Goal: Download file/media

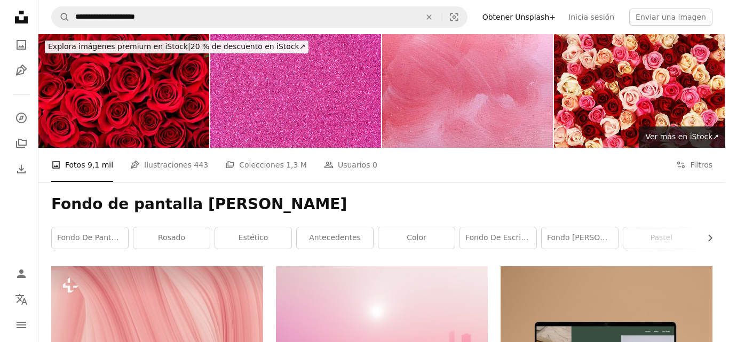
scroll to position [2724, 0]
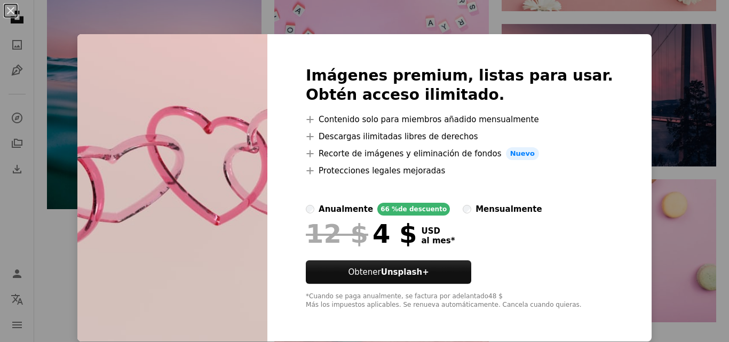
click at [621, 135] on div "An X shape Imágenes premium, listas para usar. Obtén acceso ilimitado. A plus s…" at bounding box center [364, 171] width 729 height 342
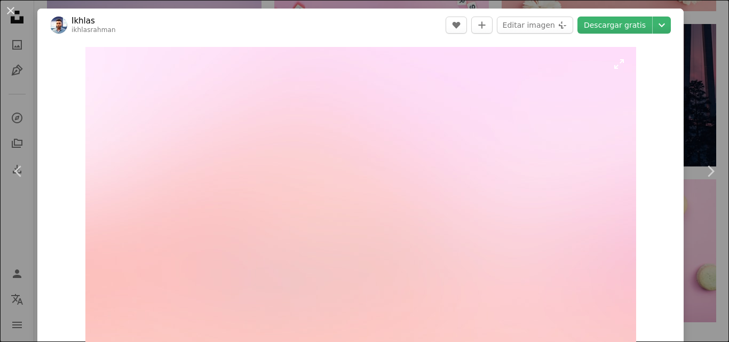
scroll to position [2937, 0]
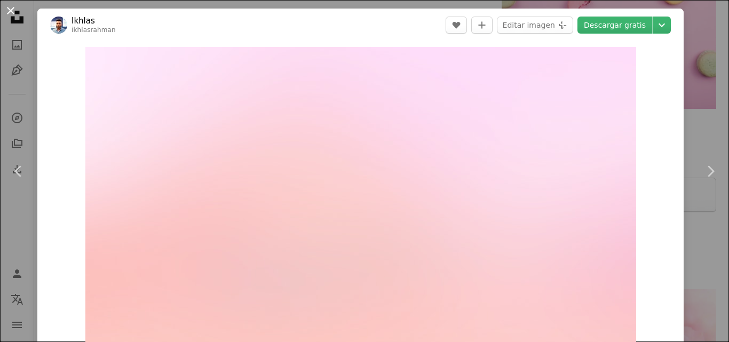
click at [12, 9] on button "An X shape" at bounding box center [10, 10] width 13 height 13
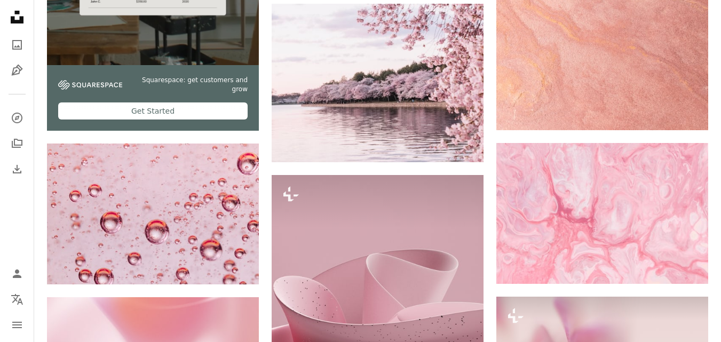
scroll to position [2296, 0]
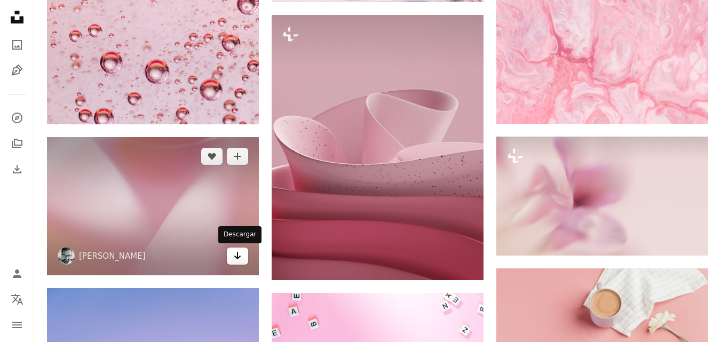
click at [244, 259] on link "Arrow pointing down" at bounding box center [237, 256] width 21 height 17
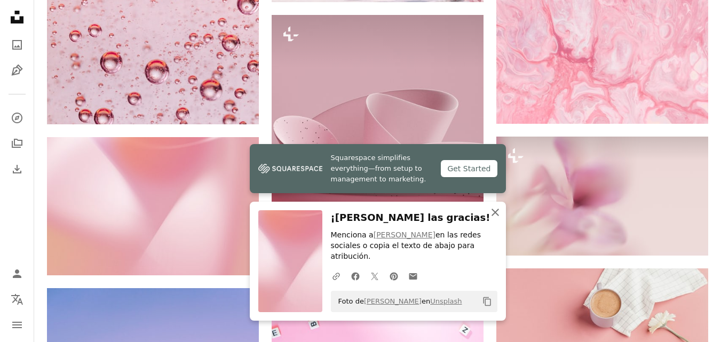
click at [492, 216] on icon "button" at bounding box center [495, 212] width 7 height 7
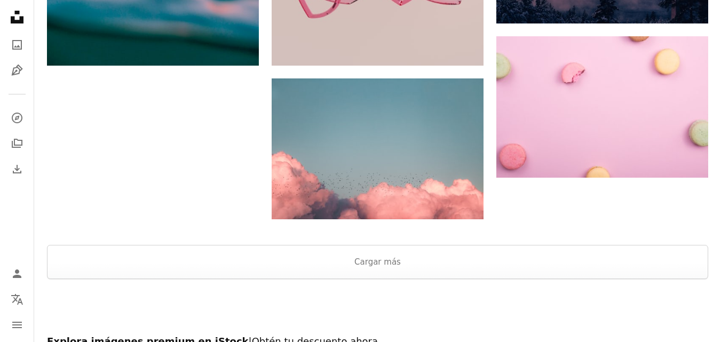
scroll to position [2884, 0]
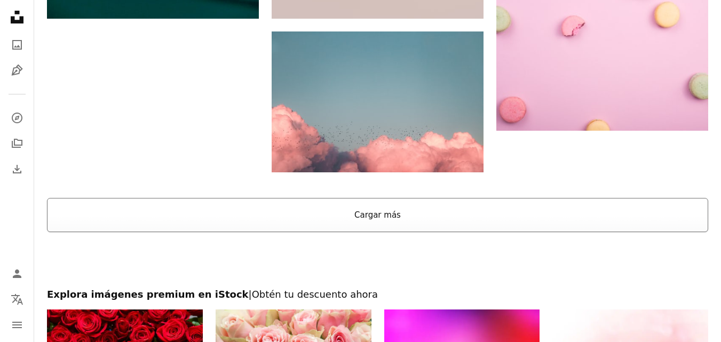
click at [371, 219] on button "Cargar más" at bounding box center [378, 215] width 662 height 34
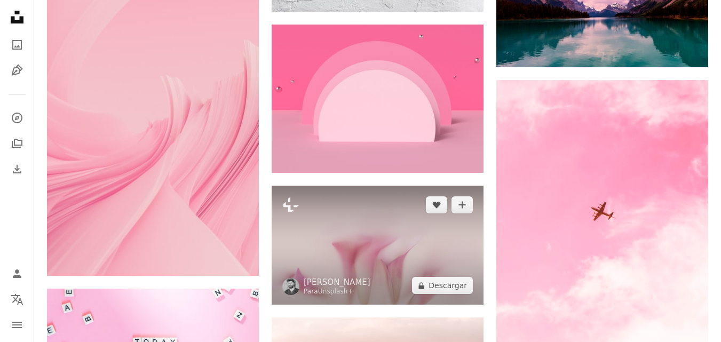
scroll to position [5020, 0]
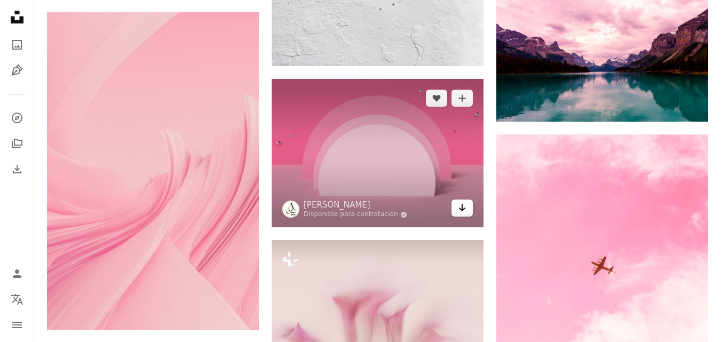
click at [465, 210] on icon "Arrow pointing down" at bounding box center [462, 207] width 9 height 13
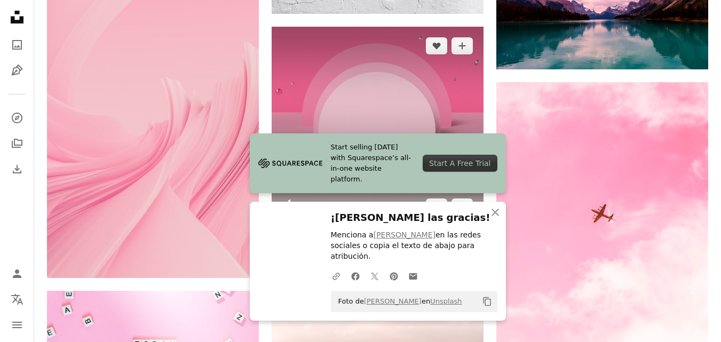
scroll to position [5180, 0]
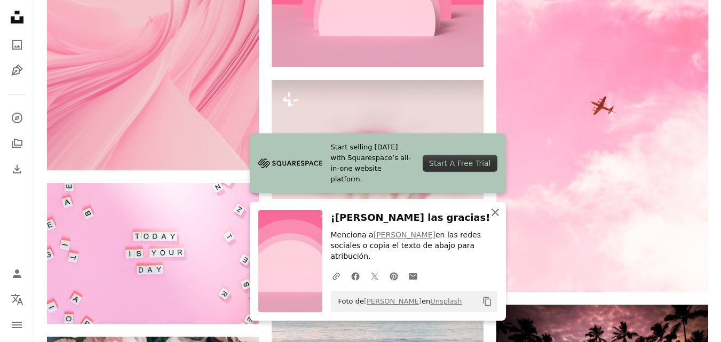
click at [493, 219] on icon "An X shape" at bounding box center [495, 212] width 13 height 13
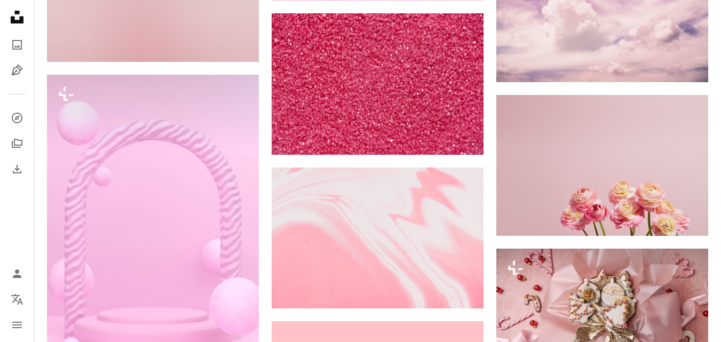
scroll to position [9719, 0]
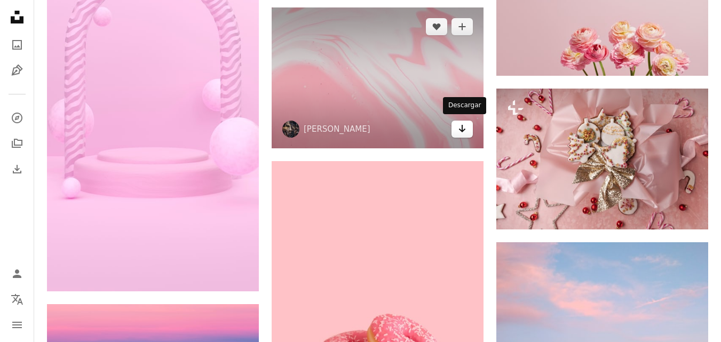
click at [464, 127] on icon "Arrow pointing down" at bounding box center [462, 128] width 9 height 13
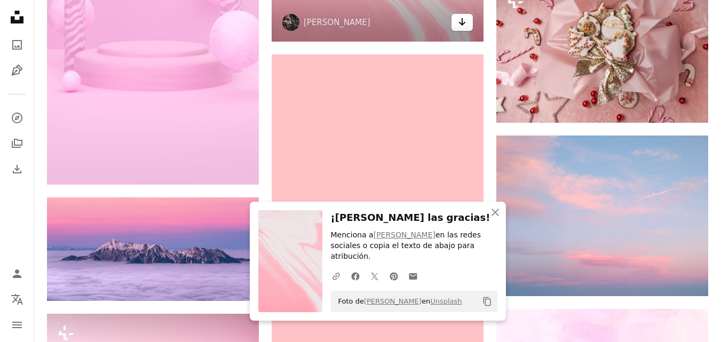
scroll to position [9933, 0]
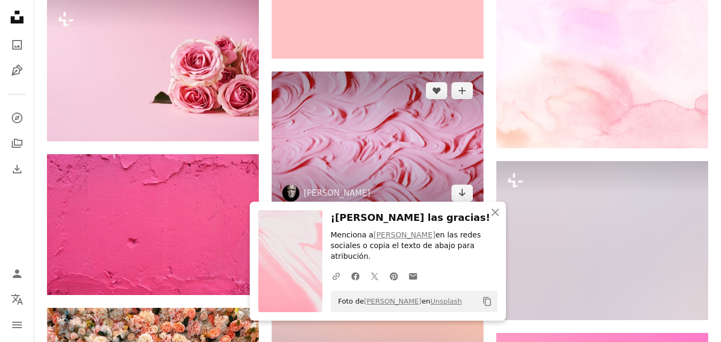
scroll to position [10147, 0]
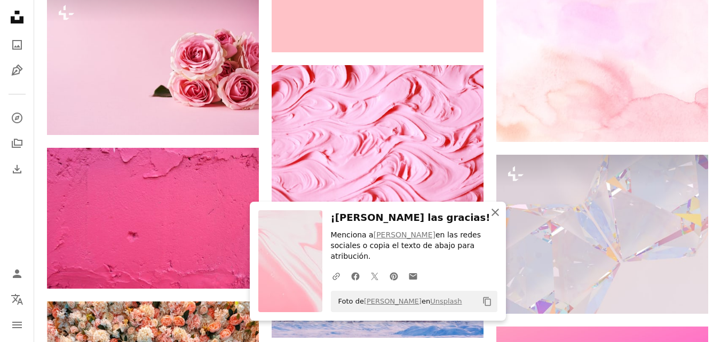
click at [496, 218] on icon "An X shape" at bounding box center [495, 212] width 13 height 13
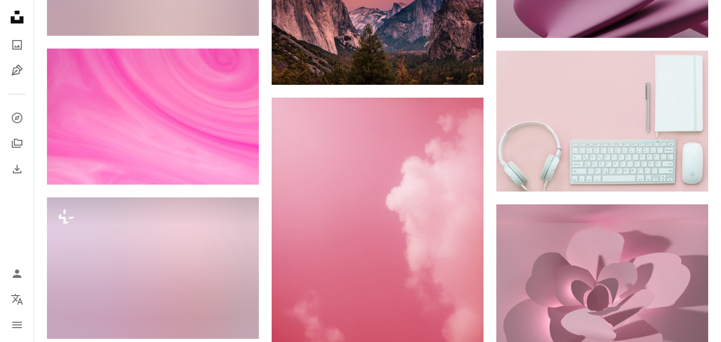
scroll to position [11108, 0]
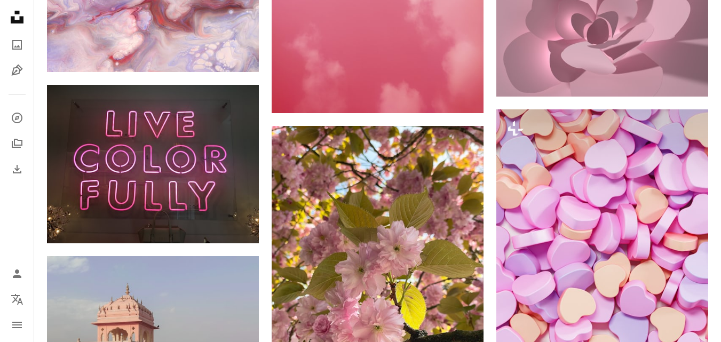
drag, startPoint x: 335, startPoint y: 195, endPoint x: 721, endPoint y: 144, distance: 389.4
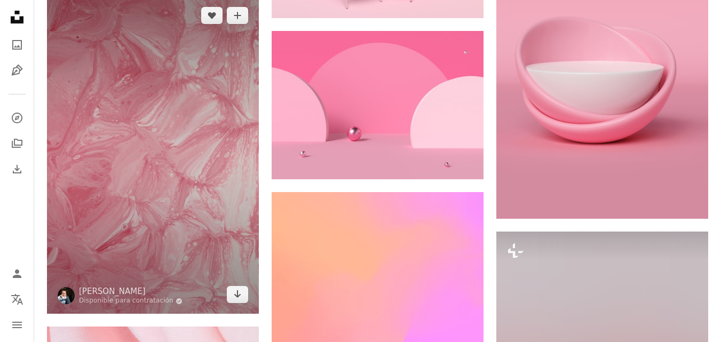
scroll to position [13725, 0]
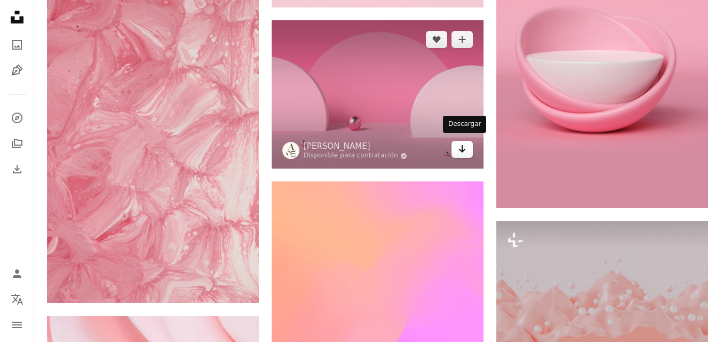
click at [470, 144] on link "Arrow pointing down" at bounding box center [462, 149] width 21 height 17
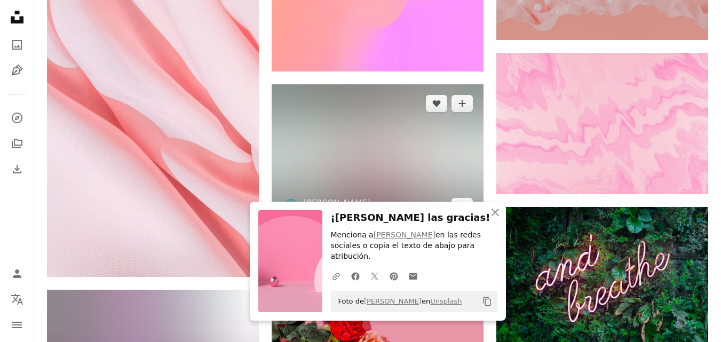
scroll to position [14045, 0]
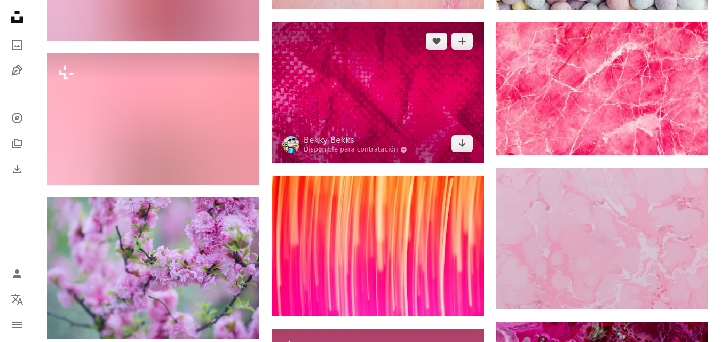
scroll to position [18638, 0]
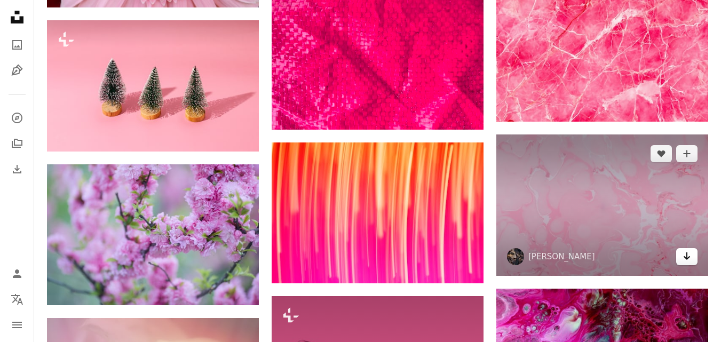
click at [687, 254] on icon "Descargar" at bounding box center [687, 256] width 7 height 7
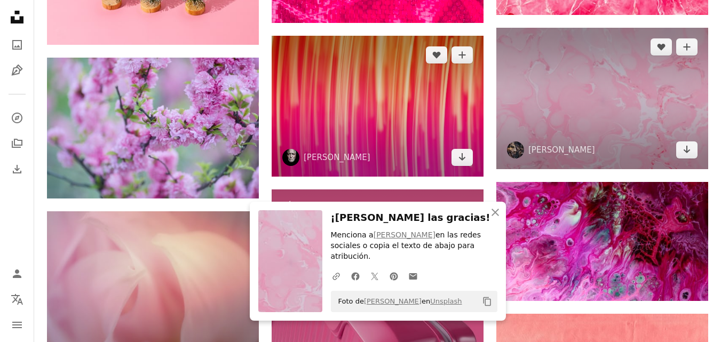
scroll to position [18905, 0]
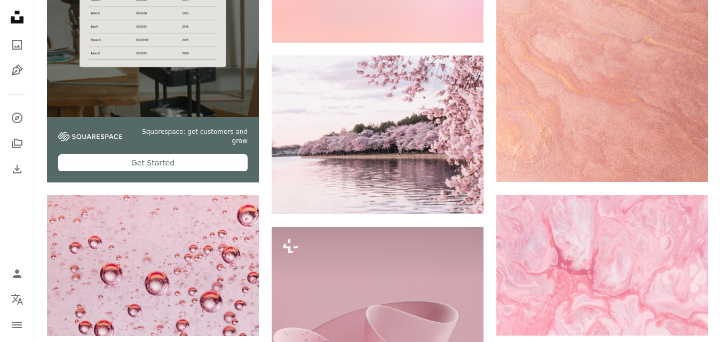
scroll to position [2190, 0]
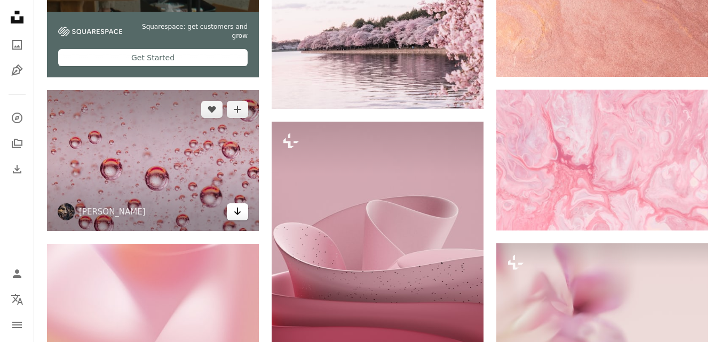
click at [231, 215] on link "Arrow pointing down" at bounding box center [237, 211] width 21 height 17
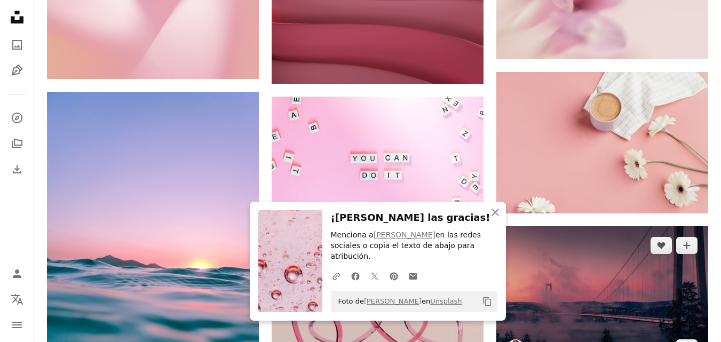
scroll to position [2489, 0]
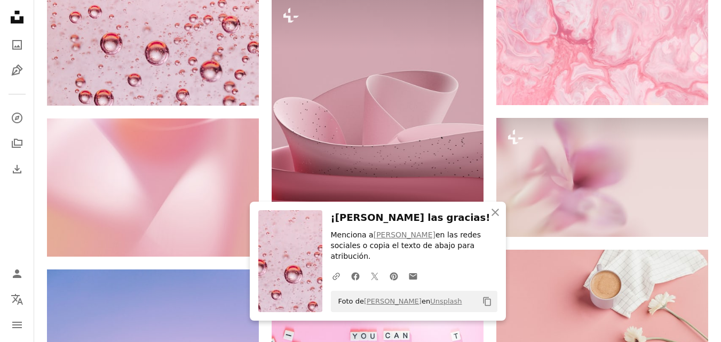
scroll to position [2275, 0]
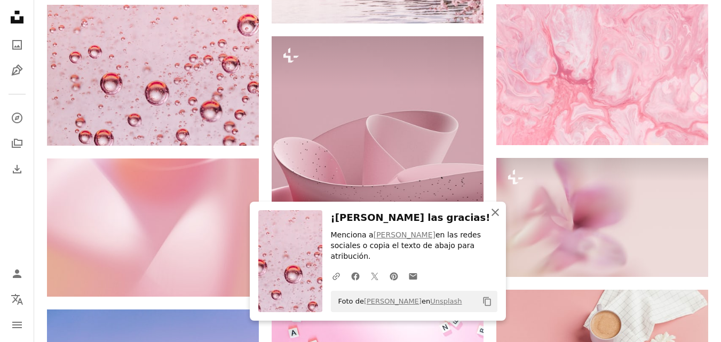
click at [493, 219] on icon "An X shape" at bounding box center [495, 212] width 13 height 13
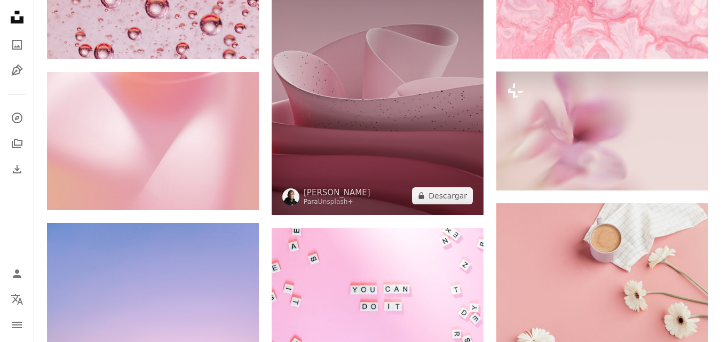
scroll to position [2435, 0]
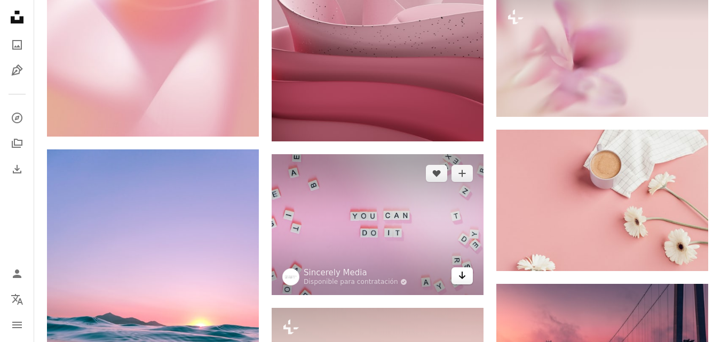
click at [456, 276] on link "Arrow pointing down" at bounding box center [462, 276] width 21 height 17
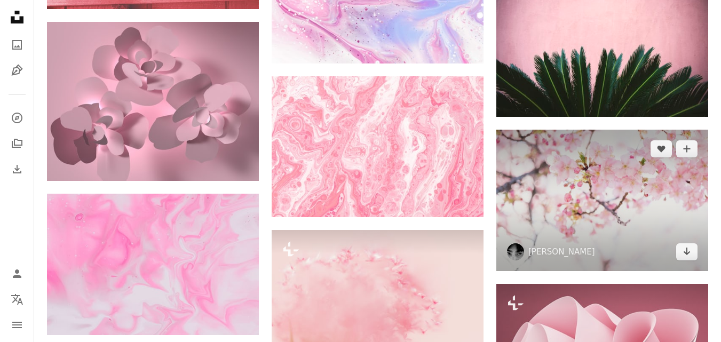
scroll to position [6761, 0]
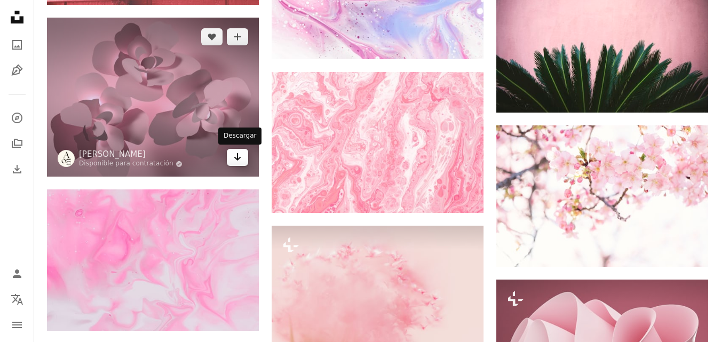
click at [233, 154] on icon "Arrow pointing down" at bounding box center [237, 157] width 9 height 13
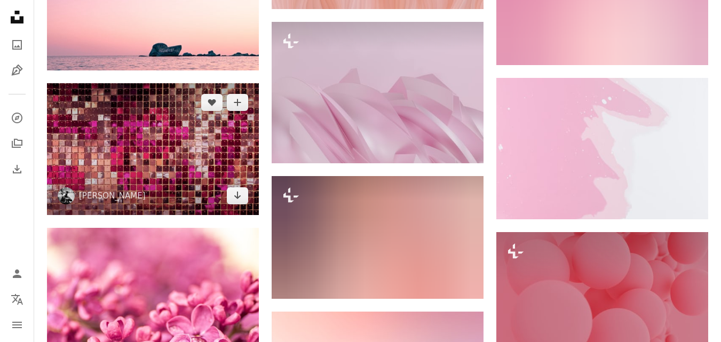
scroll to position [11652, 0]
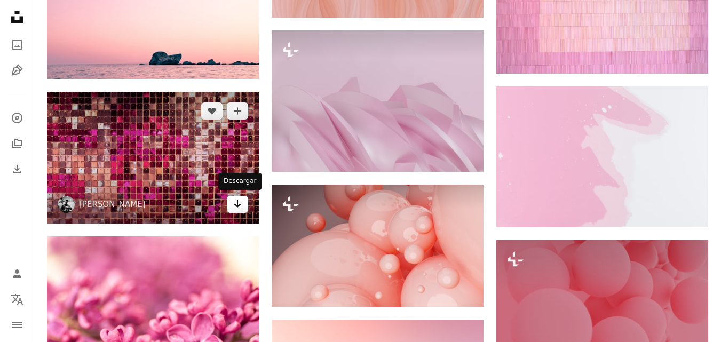
click at [239, 201] on icon "Arrow pointing down" at bounding box center [237, 204] width 9 height 13
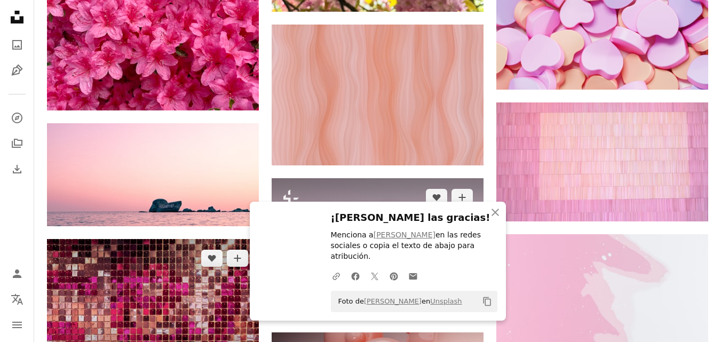
scroll to position [11492, 0]
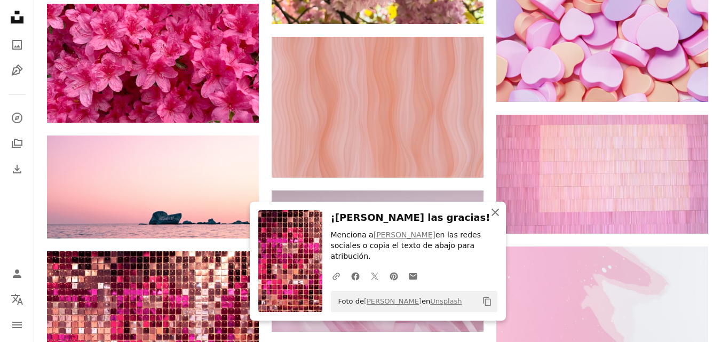
click at [498, 219] on icon "An X shape" at bounding box center [495, 212] width 13 height 13
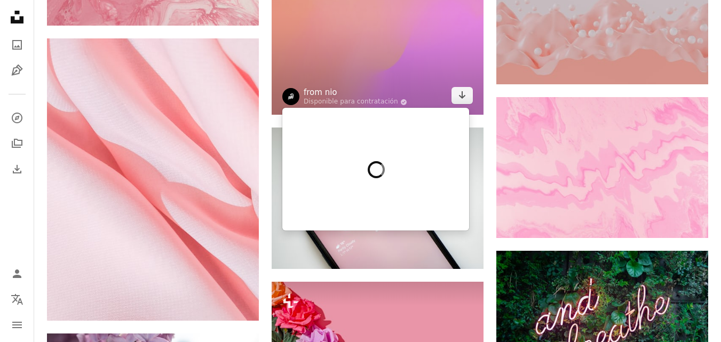
scroll to position [14162, 0]
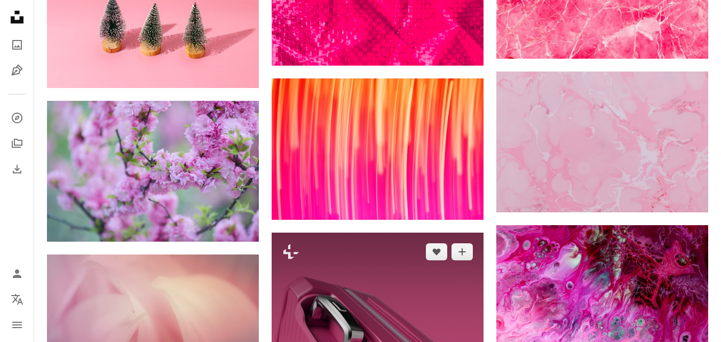
scroll to position [18702, 0]
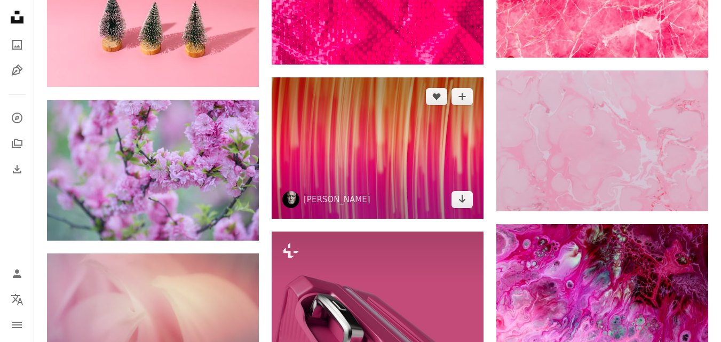
click at [472, 207] on img at bounding box center [378, 147] width 212 height 141
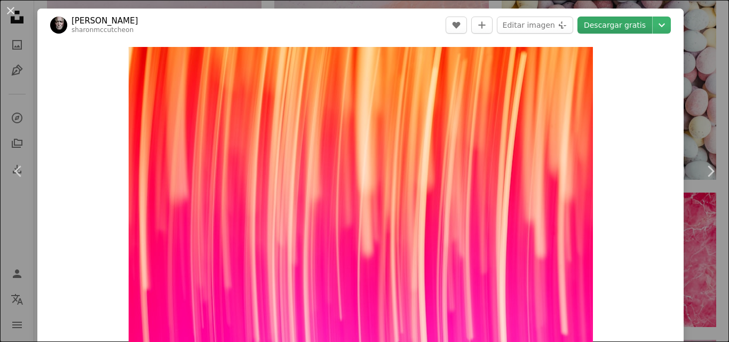
scroll to position [53, 0]
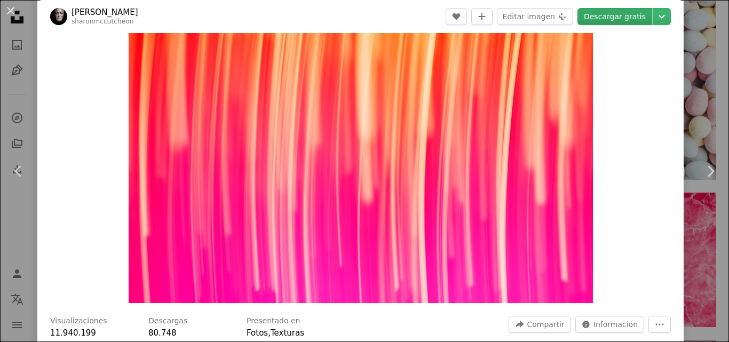
click at [624, 20] on link "Descargar gratis" at bounding box center [615, 16] width 75 height 17
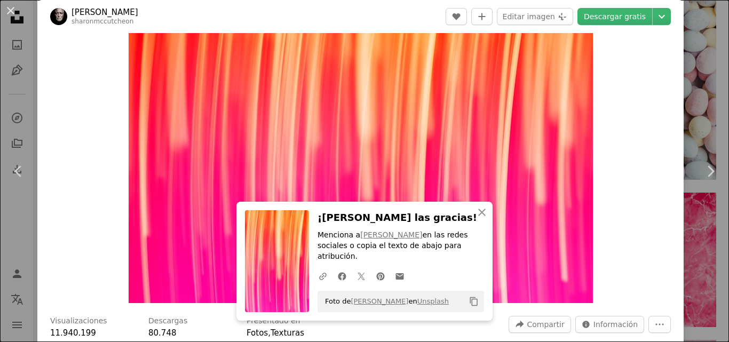
drag, startPoint x: 11, startPoint y: 5, endPoint x: 537, endPoint y: 164, distance: 549.7
click at [11, 5] on button "An X shape" at bounding box center [10, 10] width 13 height 13
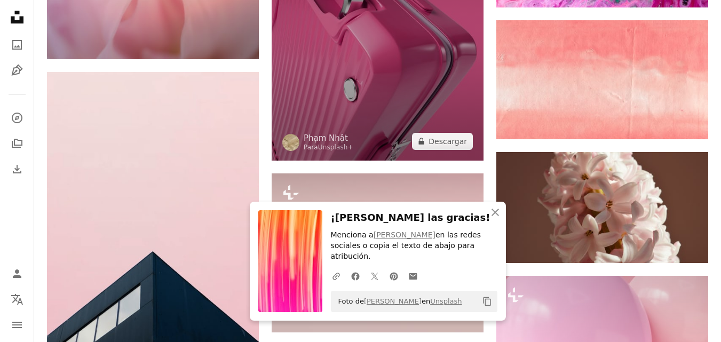
scroll to position [19129, 0]
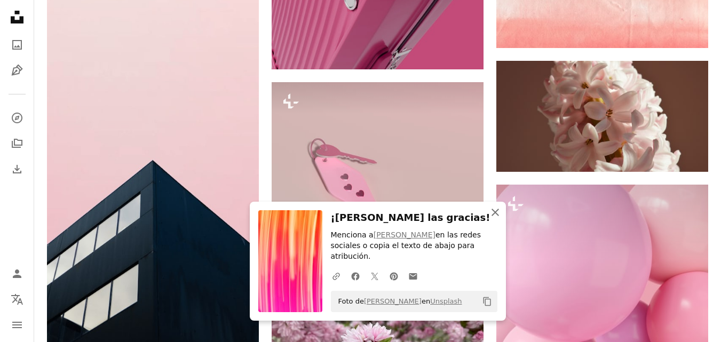
click at [498, 218] on icon "An X shape" at bounding box center [495, 212] width 13 height 13
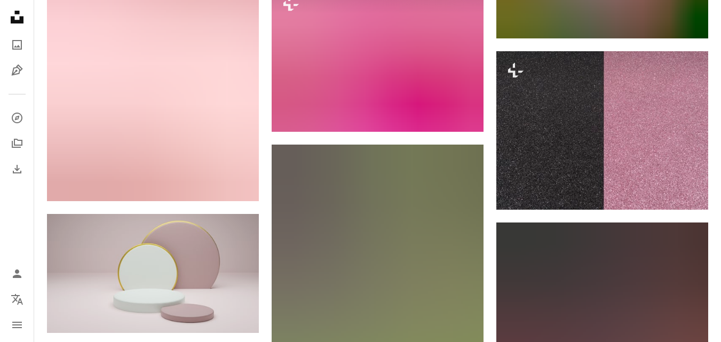
scroll to position [25270, 0]
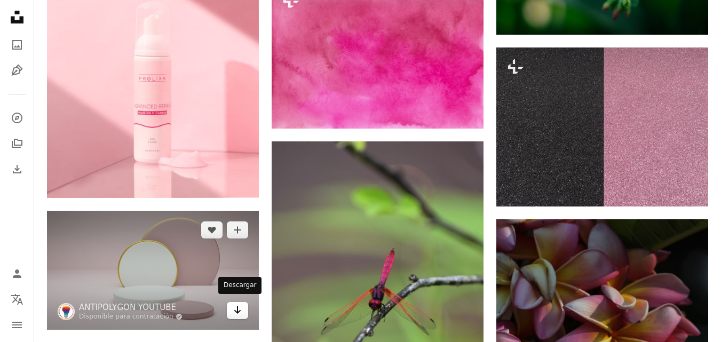
click at [236, 311] on icon "Arrow pointing down" at bounding box center [237, 310] width 9 height 13
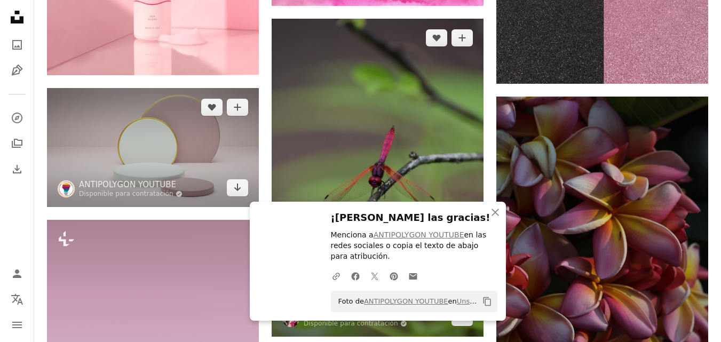
scroll to position [25377, 0]
